Goal: Task Accomplishment & Management: Understand process/instructions

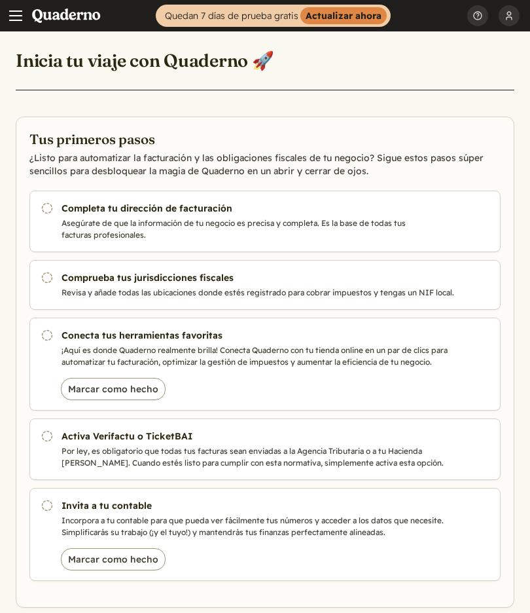
click at [48, 209] on icon "Pendiente" at bounding box center [47, 208] width 13 height 13
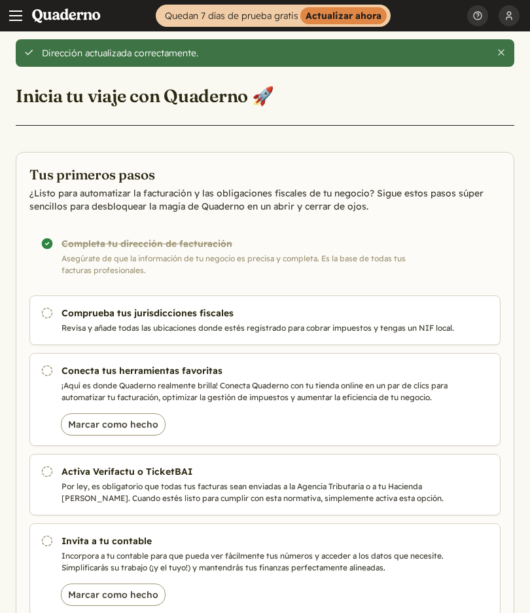
click at [50, 323] on link "Pendiente Comprueba tus jurisdicciones fiscales Revisa y añade todas las ubicac…" at bounding box center [264, 320] width 471 height 50
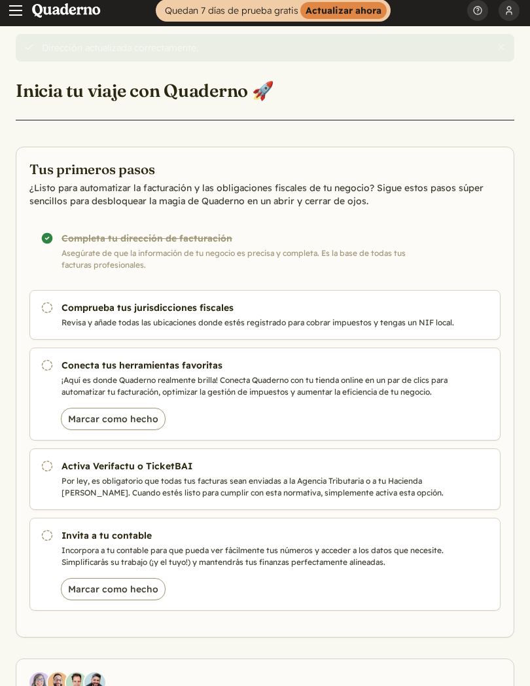
scroll to position [6, 0]
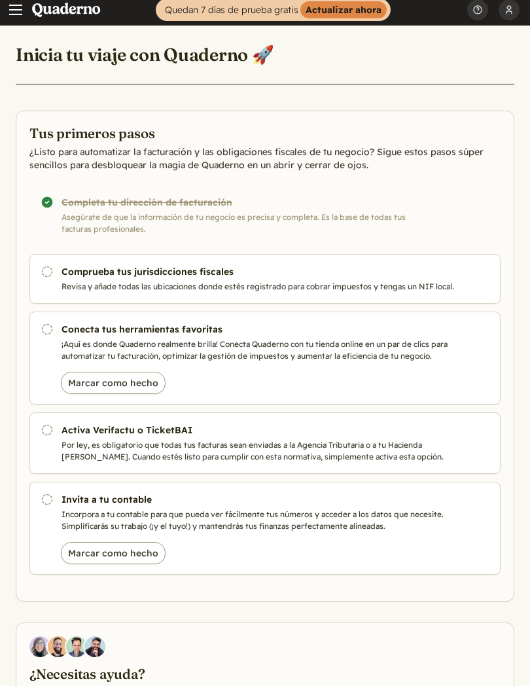
click at [135, 381] on button "Marcar como hecho" at bounding box center [113, 383] width 105 height 22
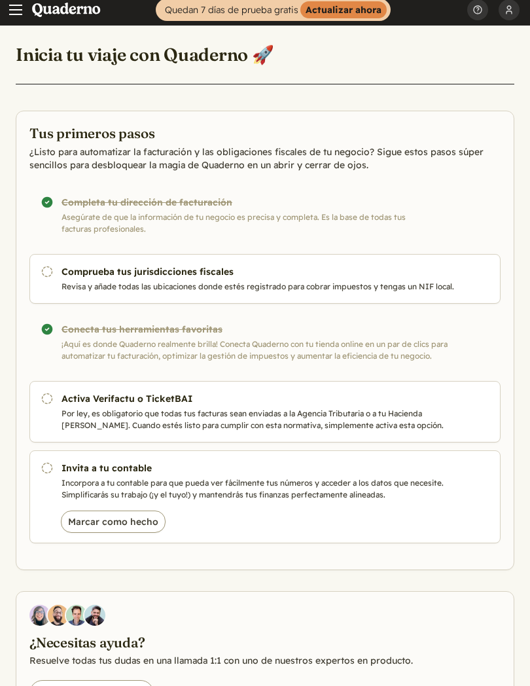
click at [331, 281] on p "Revisa y añade todas las ubicaciones donde estés registrado para cobrar impuest…" at bounding box center [276, 287] width 428 height 12
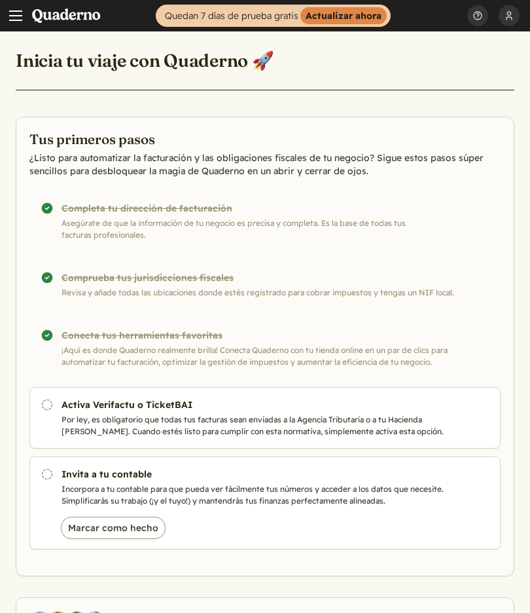
click at [133, 529] on button "Marcar como hecho" at bounding box center [113, 527] width 105 height 22
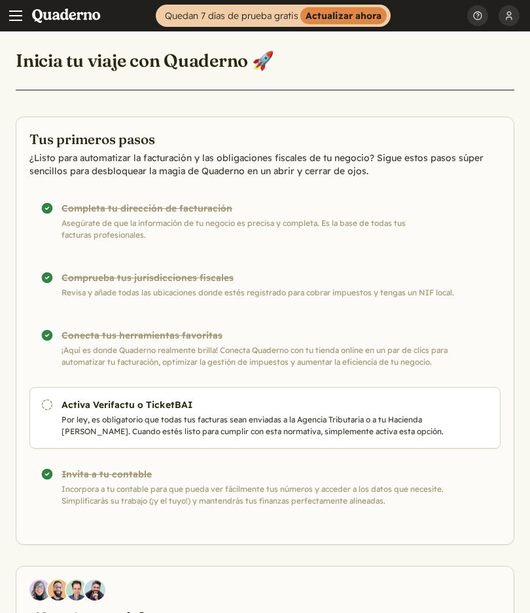
click at [26, 22] on button "Menu" at bounding box center [15, 15] width 31 height 31
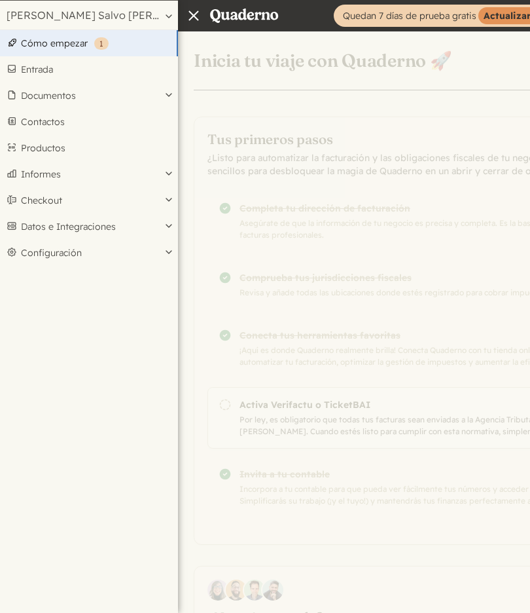
click at [149, 43] on link "Cómo empezar ( 1 )" at bounding box center [89, 43] width 178 height 26
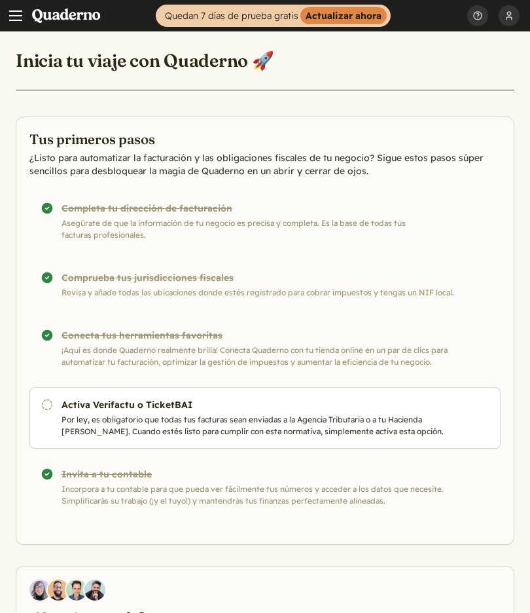
click at [17, 20] on span "Main menu" at bounding box center [15, 20] width 13 height 1
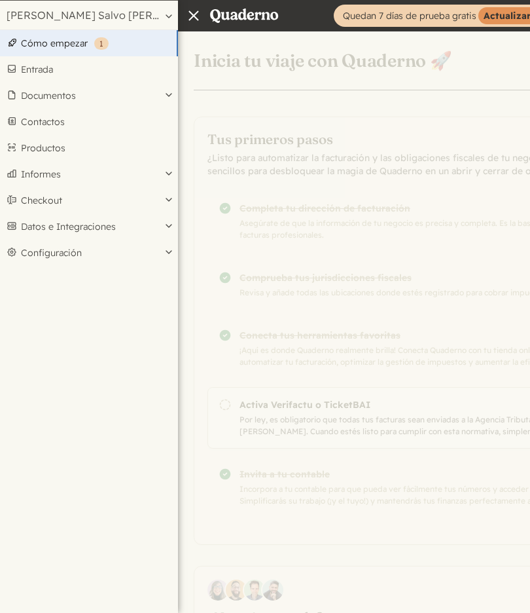
click at [57, 72] on link "Entrada" at bounding box center [89, 69] width 178 height 26
